Goal: Navigation & Orientation: Find specific page/section

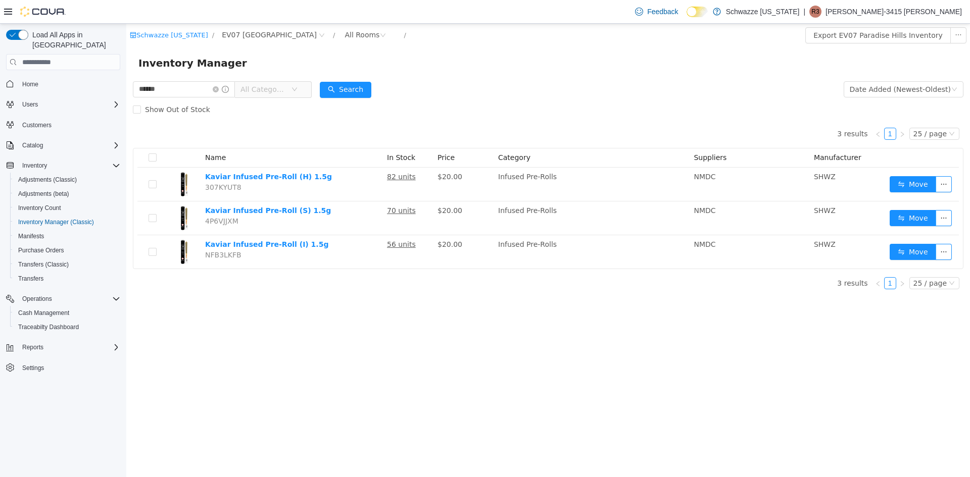
click at [617, 11] on div "Feedback Dark Mode Schwazze New Mexico | R3 Ryan-3415 Langeler" at bounding box center [485, 12] width 970 height 24
click at [913, 14] on p "Ryan-3415 Langeler" at bounding box center [894, 12] width 136 height 12
click at [903, 102] on span "Sign Out" at bounding box center [896, 99] width 27 height 10
